Goal: Task Accomplishment & Management: Manage account settings

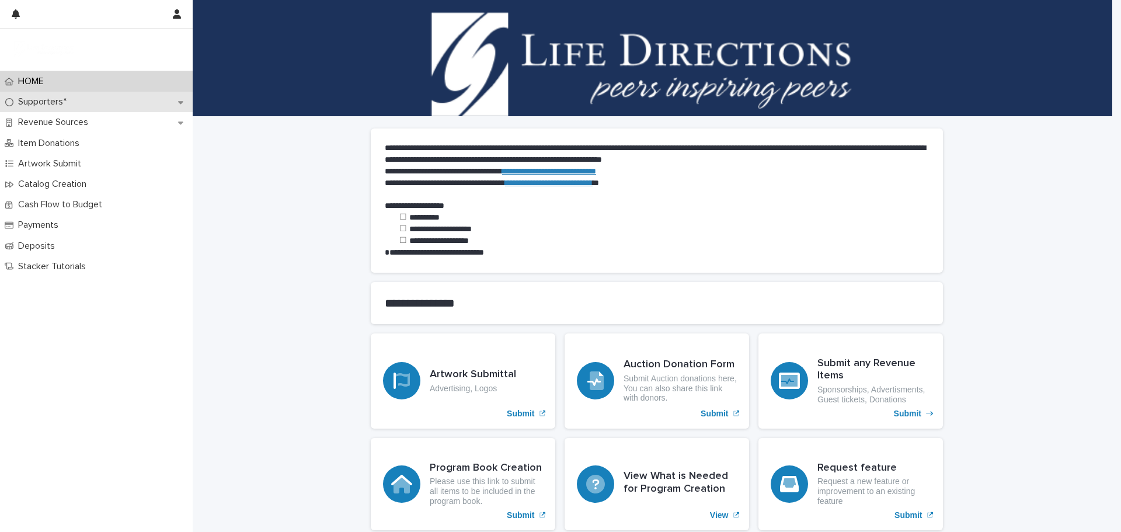
click at [55, 102] on p "Supporters*" at bounding box center [44, 101] width 62 height 11
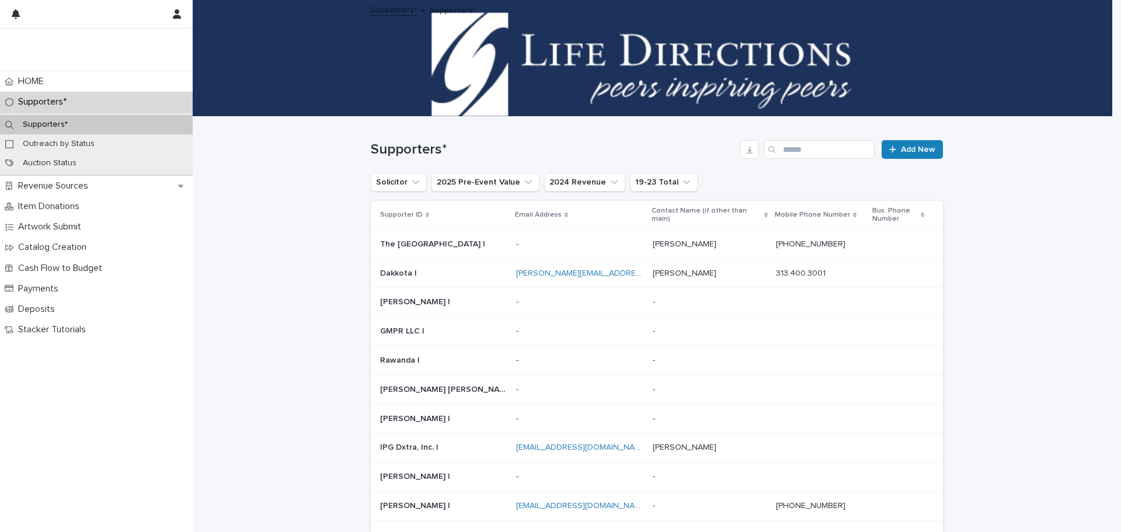
click at [778, 151] on div "Search" at bounding box center [773, 149] width 19 height 19
click at [780, 147] on input "Search" at bounding box center [819, 149] width 111 height 19
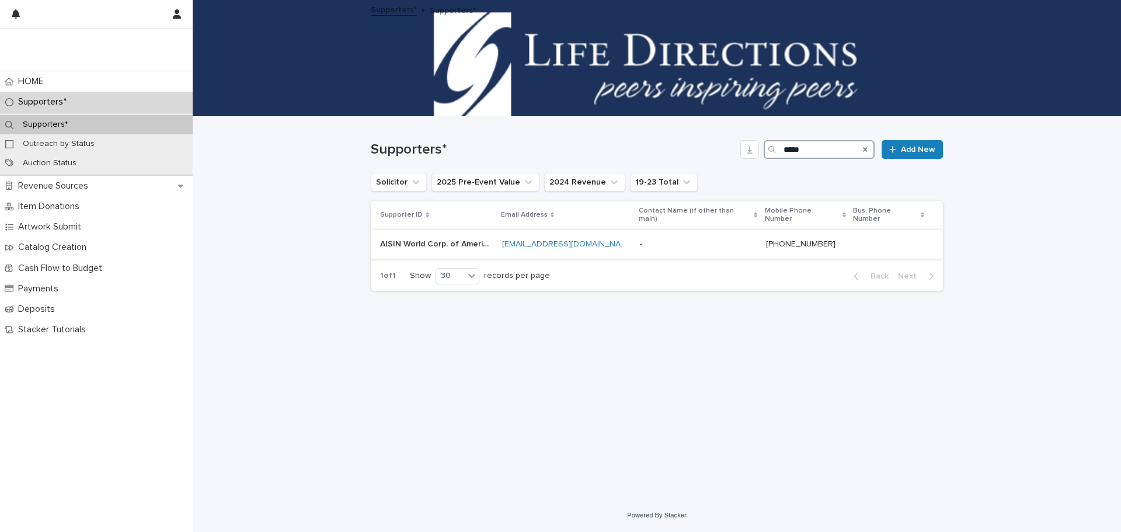
type input "*****"
click at [433, 237] on p "AISIN World Corp. of America |" at bounding box center [437, 243] width 115 height 12
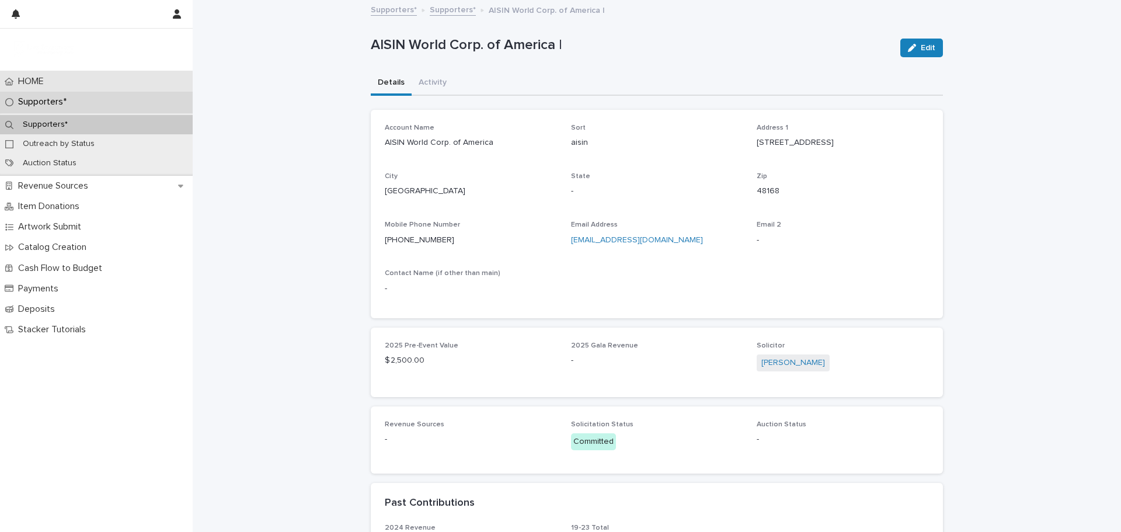
click at [30, 83] on p "HOME" at bounding box center [33, 81] width 40 height 11
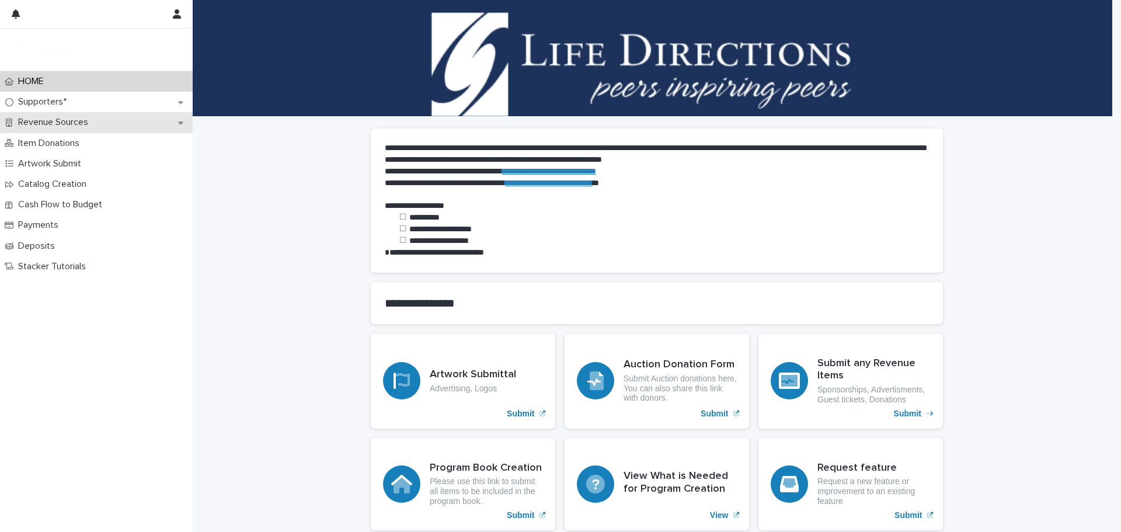
click at [55, 119] on p "Revenue Sources" at bounding box center [55, 122] width 84 height 11
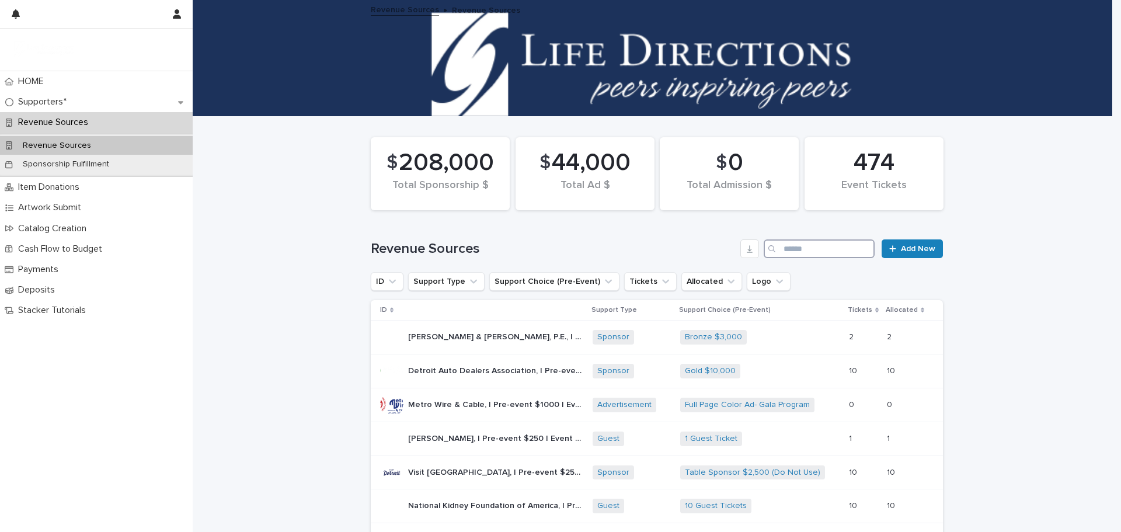
click at [781, 243] on input "Search" at bounding box center [819, 248] width 111 height 19
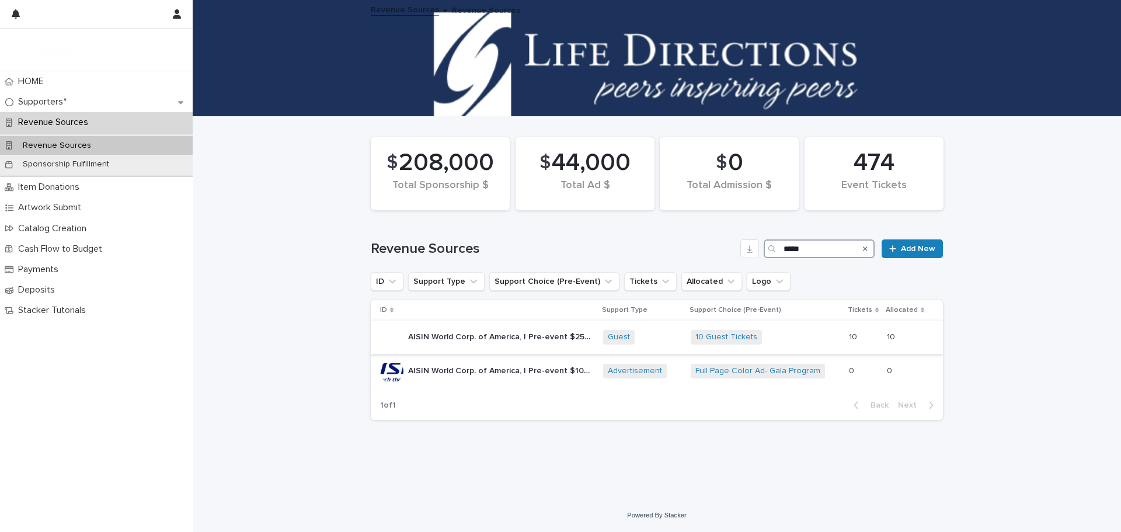
type input "*****"
click at [557, 336] on p "AISIN World Corp. of America, | Pre-event $2500 | Event sales $" at bounding box center [502, 336] width 188 height 12
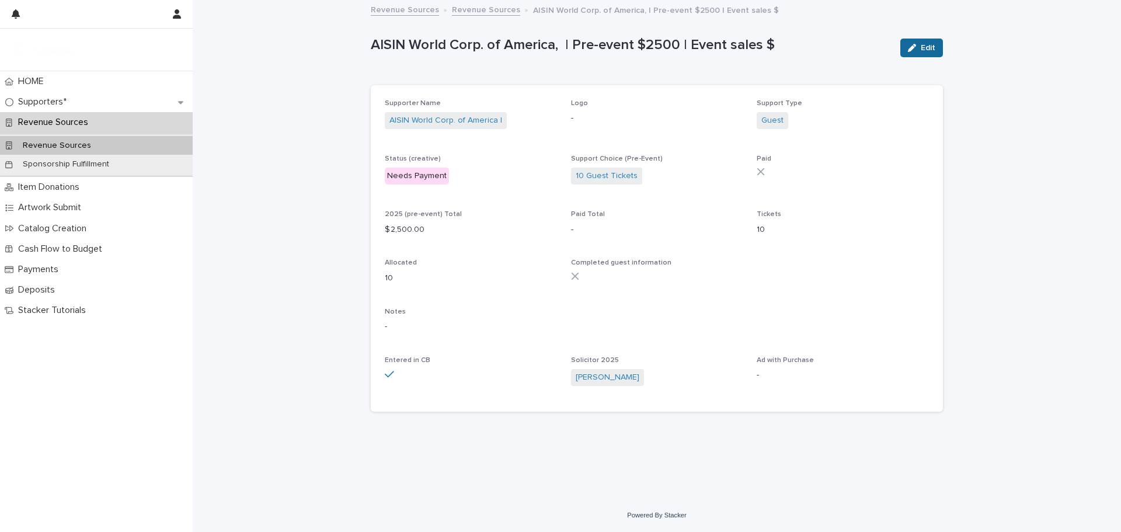
click at [928, 47] on span "Edit" at bounding box center [928, 48] width 15 height 8
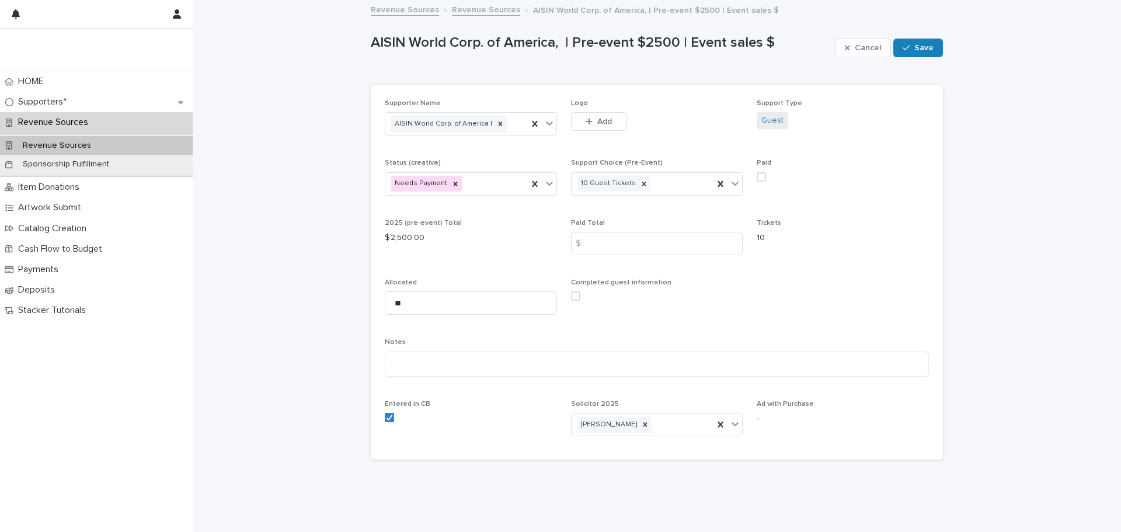
click at [759, 176] on span at bounding box center [761, 176] width 9 height 9
click at [596, 242] on input at bounding box center [657, 243] width 172 height 23
type input "*******"
click at [713, 291] on div "Completed guest information" at bounding box center [657, 295] width 172 height 32
click at [642, 184] on icon at bounding box center [644, 184] width 4 height 4
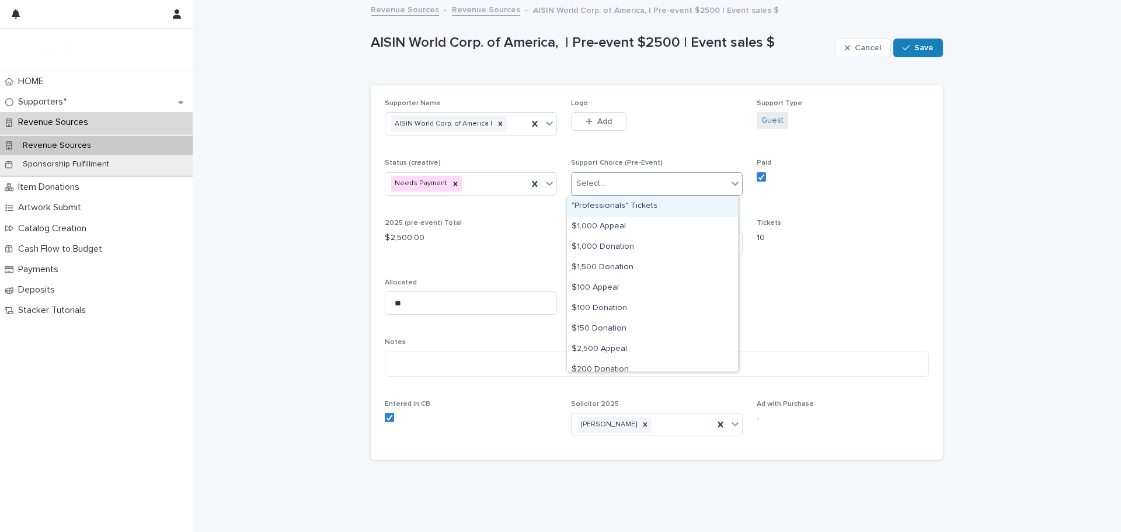
click at [732, 184] on icon at bounding box center [735, 184] width 7 height 4
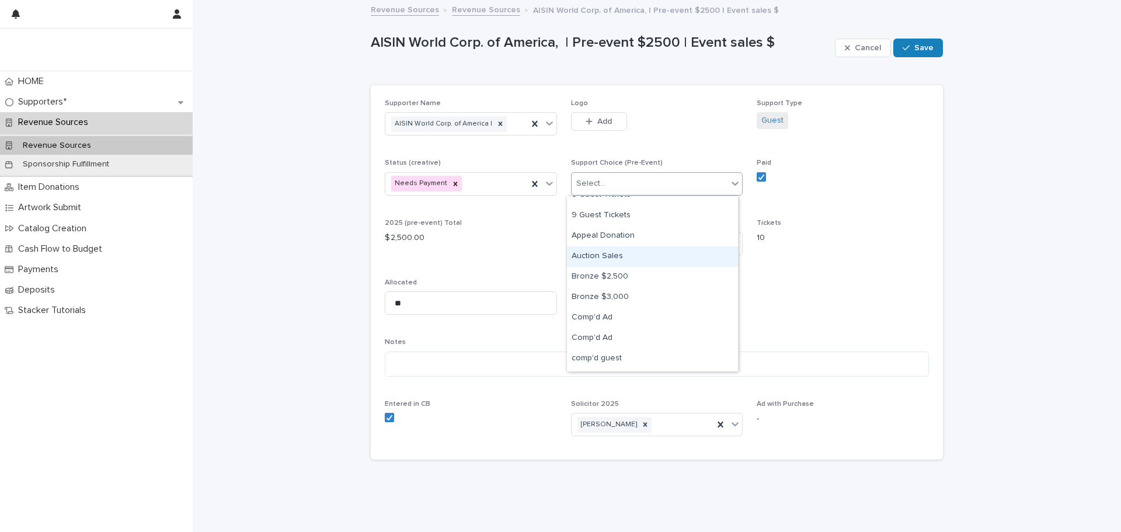
scroll to position [584, 0]
click at [616, 294] on div "Bronze $3,000" at bounding box center [652, 297] width 171 height 20
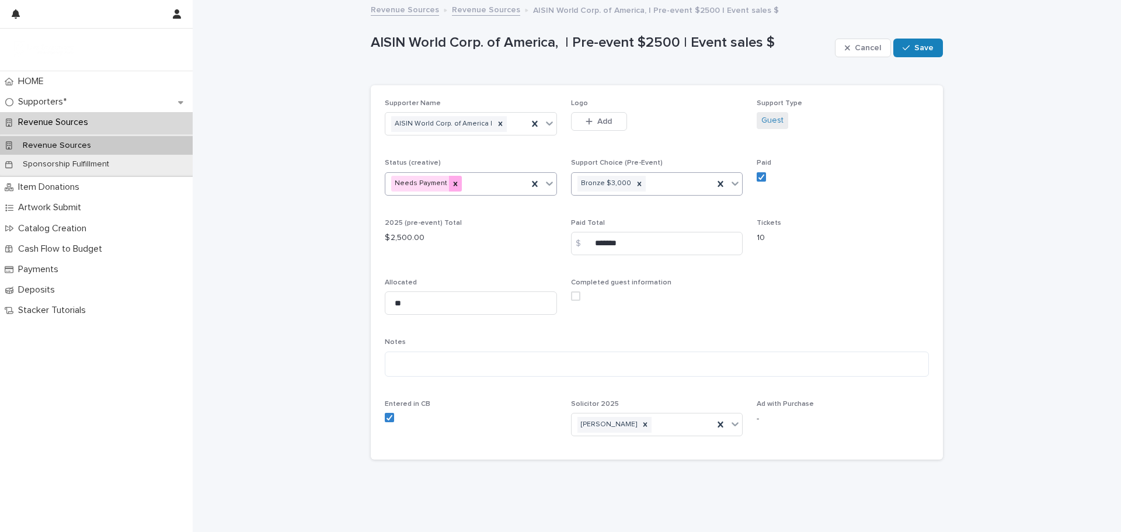
click at [452, 180] on icon at bounding box center [456, 184] width 8 height 8
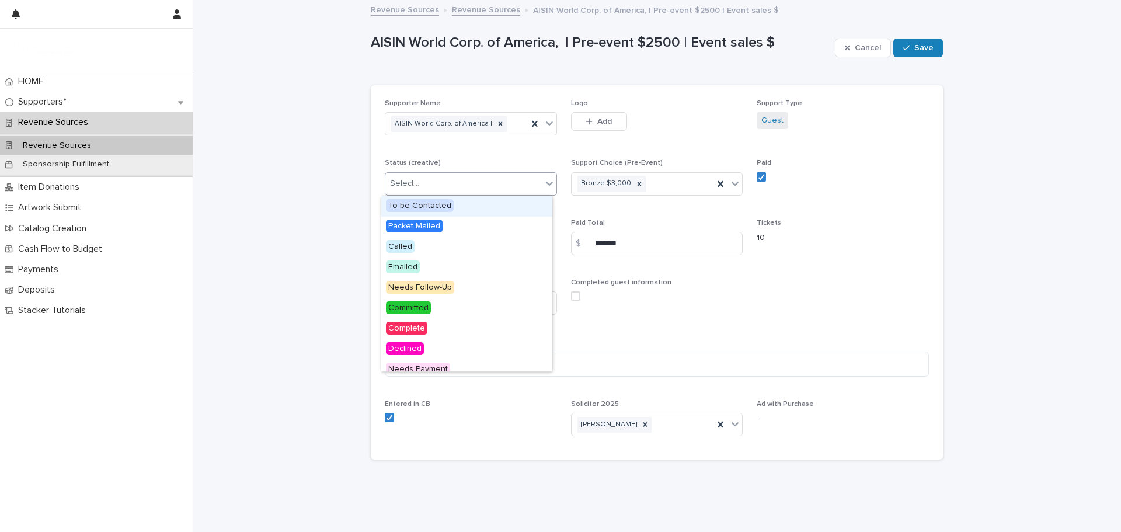
click at [546, 183] on icon at bounding box center [549, 184] width 7 height 4
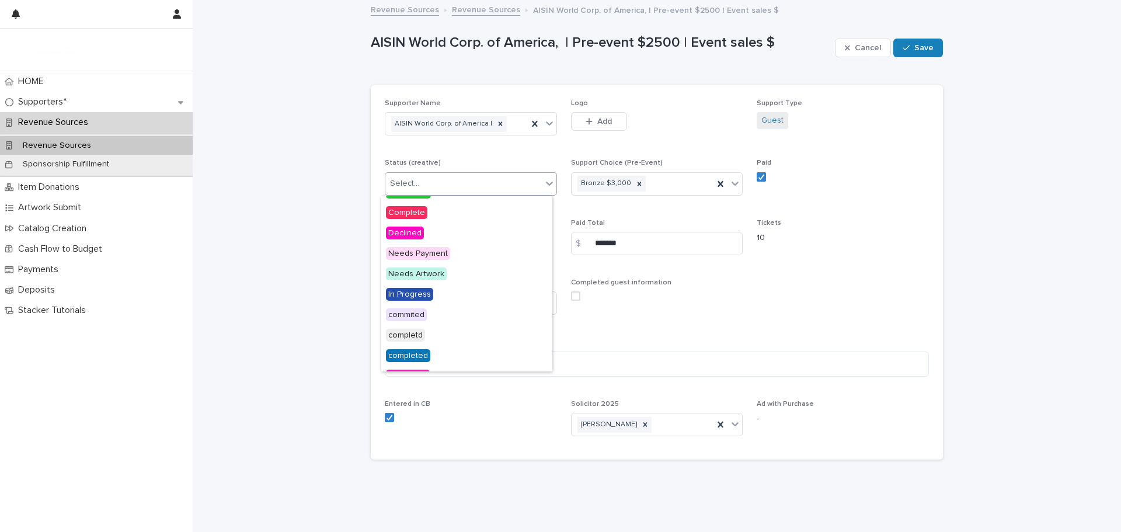
scroll to position [117, 0]
click at [403, 210] on span "Complete" at bounding box center [406, 211] width 41 height 13
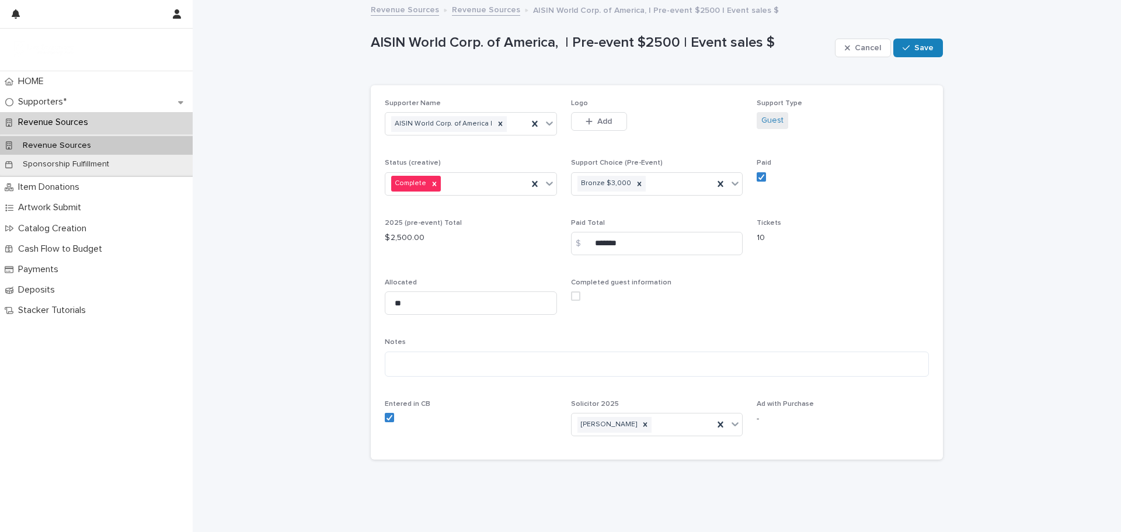
click at [810, 287] on div "Supporter Name AISIN World Corp. of America | Logo This file cannot be opened D…" at bounding box center [657, 272] width 544 height 346
click at [401, 359] on textarea at bounding box center [657, 364] width 544 height 25
type textarea "**********"
click at [910, 43] on button "Save" at bounding box center [919, 48] width 50 height 19
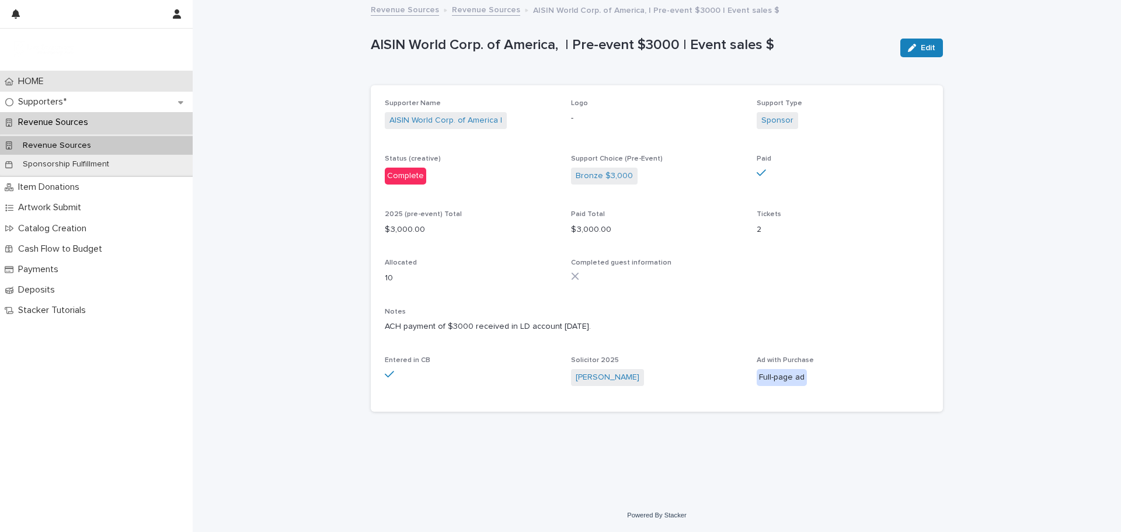
click at [36, 80] on p "HOME" at bounding box center [33, 81] width 40 height 11
